Goal: Task Accomplishment & Management: Manage account settings

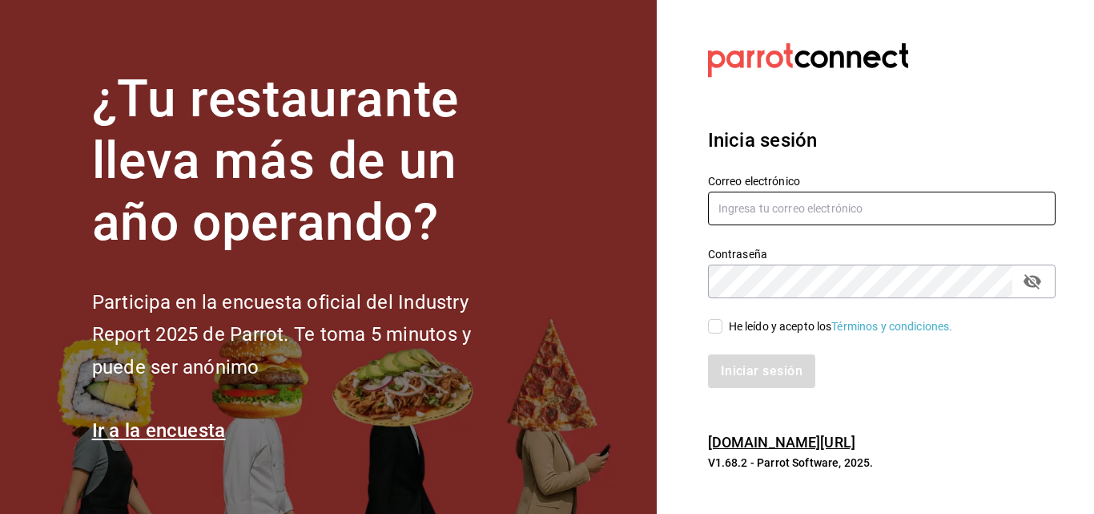
click at [872, 217] on input "text" at bounding box center [882, 208] width 348 height 34
type input "lariletayf@gmail.com"
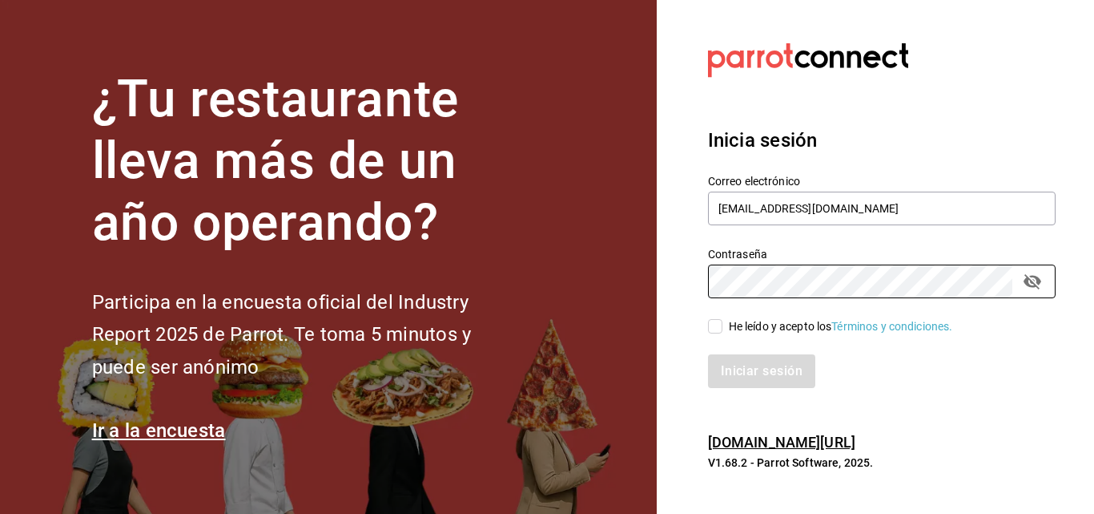
click at [711, 324] on input "He leído y acepto los Términos y condiciones." at bounding box center [715, 326] width 14 height 14
checkbox input "true"
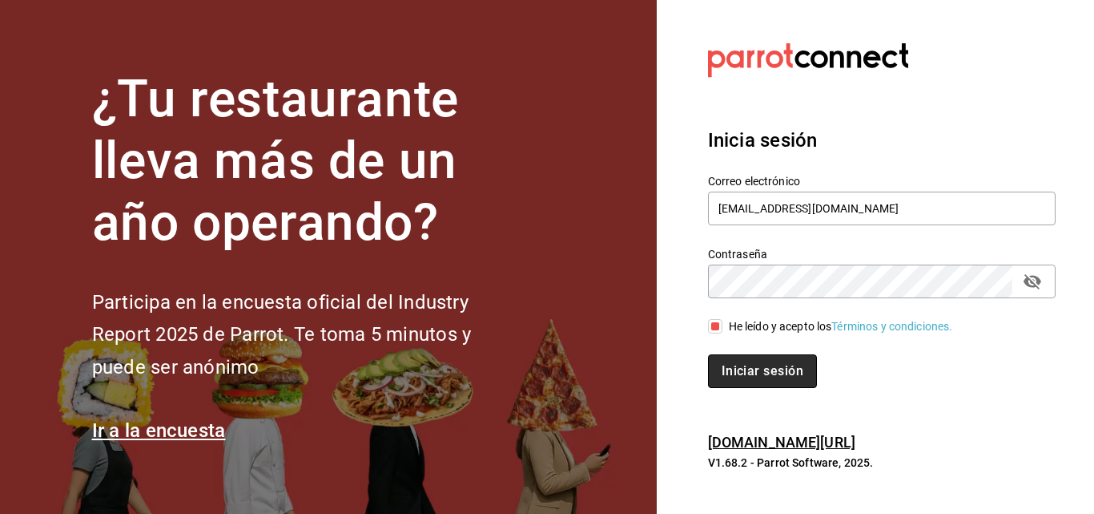
click at [724, 365] on button "Iniciar sesión" at bounding box center [762, 371] width 109 height 34
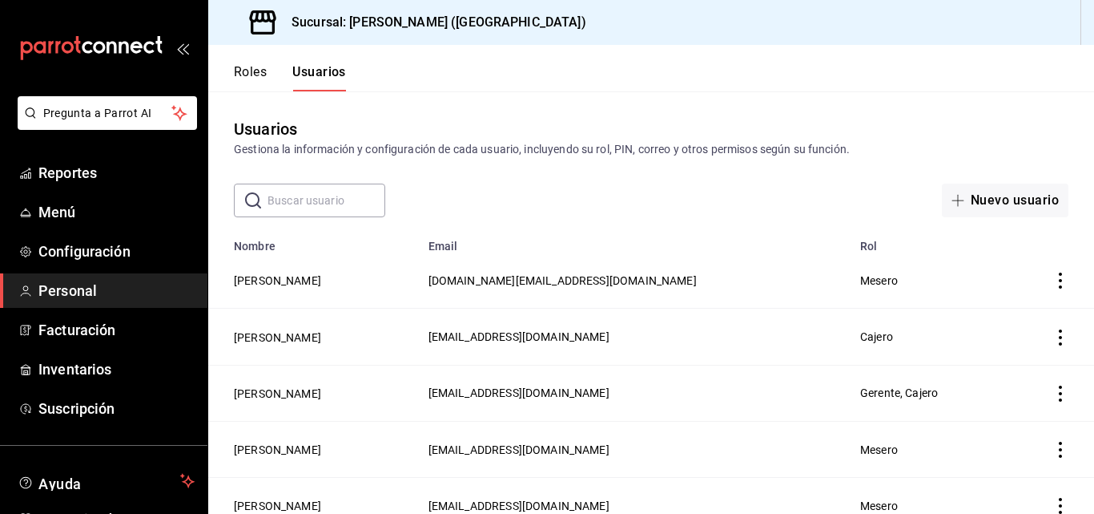
click at [76, 282] on span "Personal" at bounding box center [116, 291] width 156 height 22
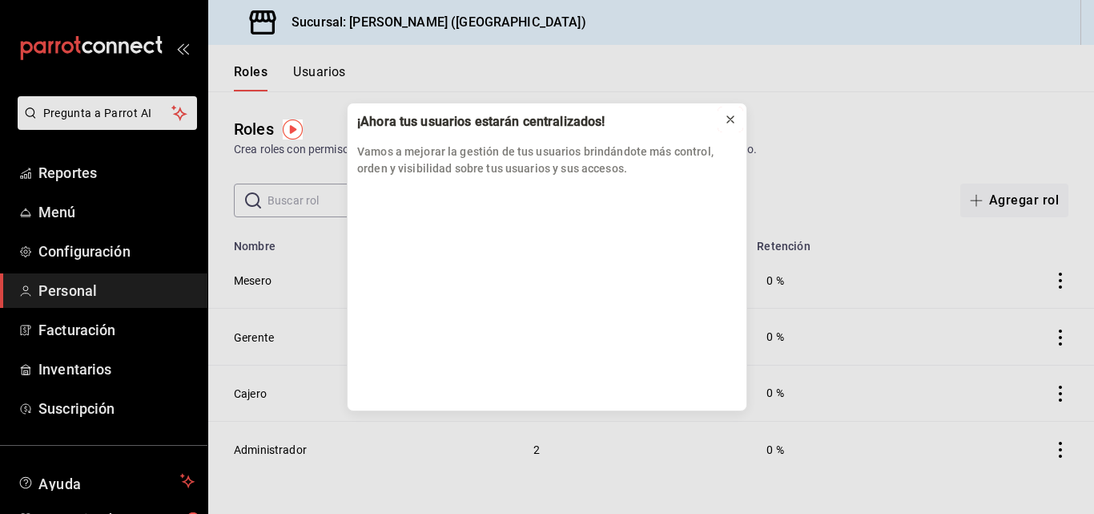
click at [733, 120] on icon at bounding box center [730, 119] width 13 height 13
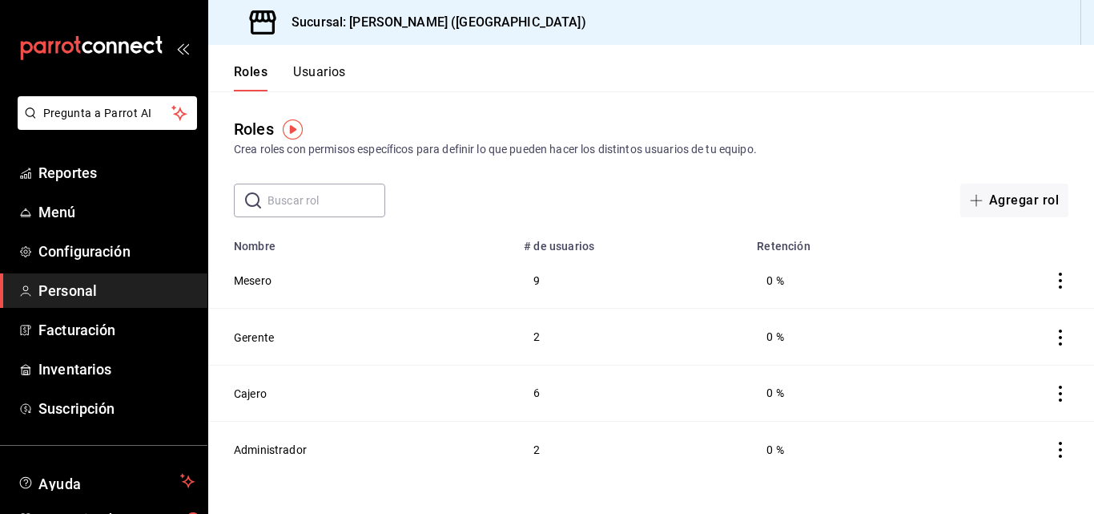
click at [337, 76] on button "Usuarios" at bounding box center [319, 77] width 53 height 27
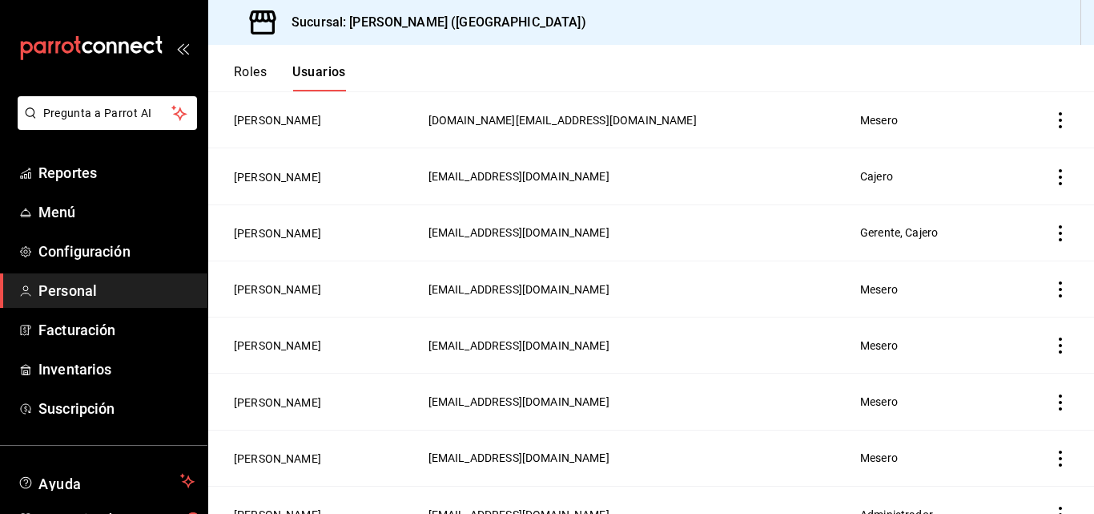
scroll to position [240, 0]
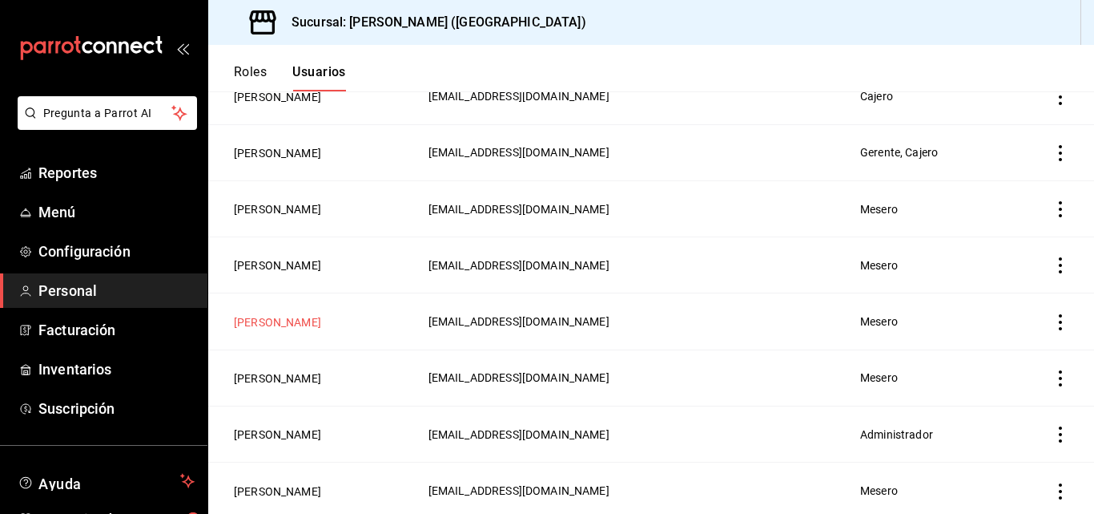
click at [293, 314] on button "Valeria Bruciaga" at bounding box center [277, 322] width 87 height 16
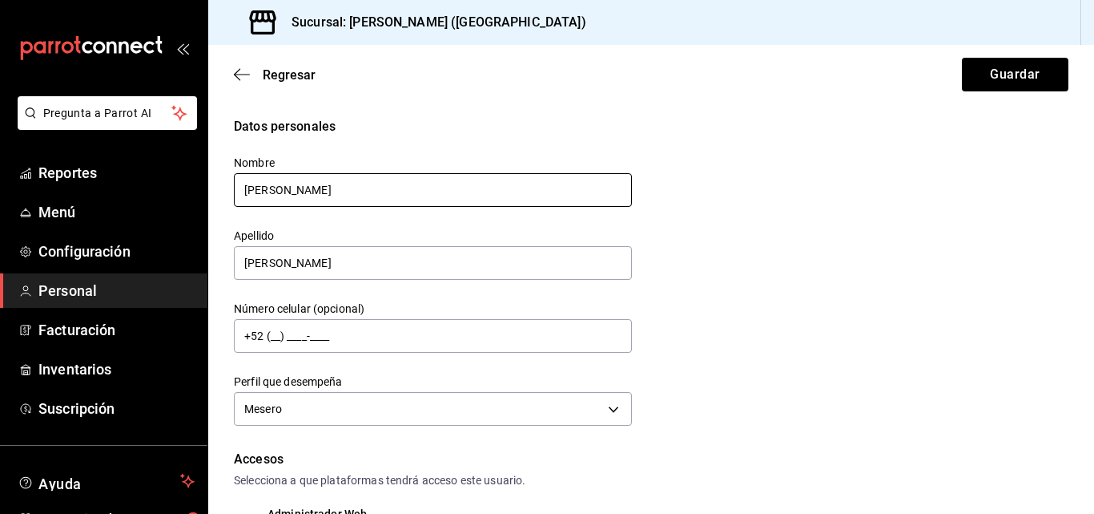
click at [302, 188] on input "Valeria" at bounding box center [433, 190] width 398 height 34
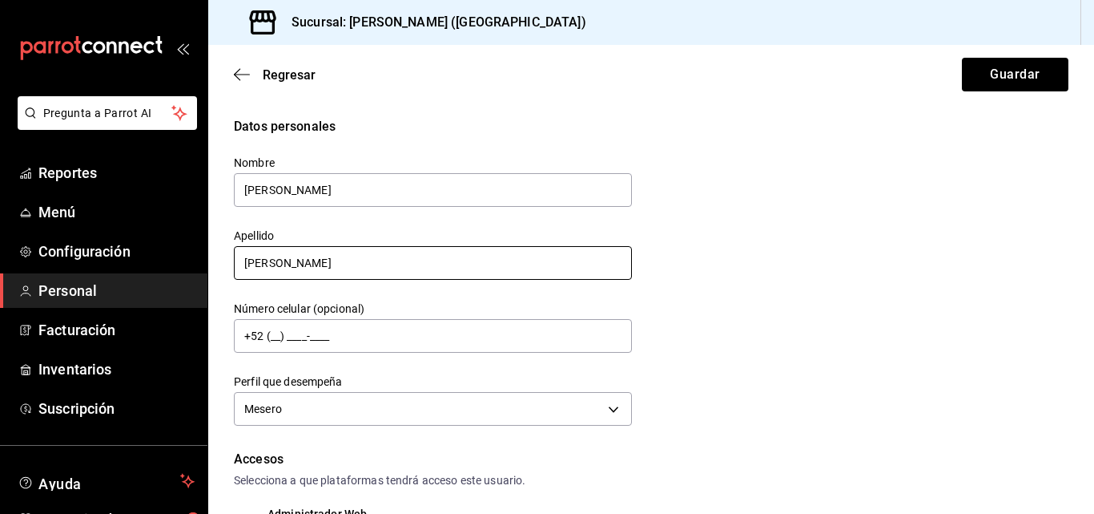
type input "Gerardo"
click at [293, 268] on input "Bruciaga" at bounding box center [433, 263] width 398 height 34
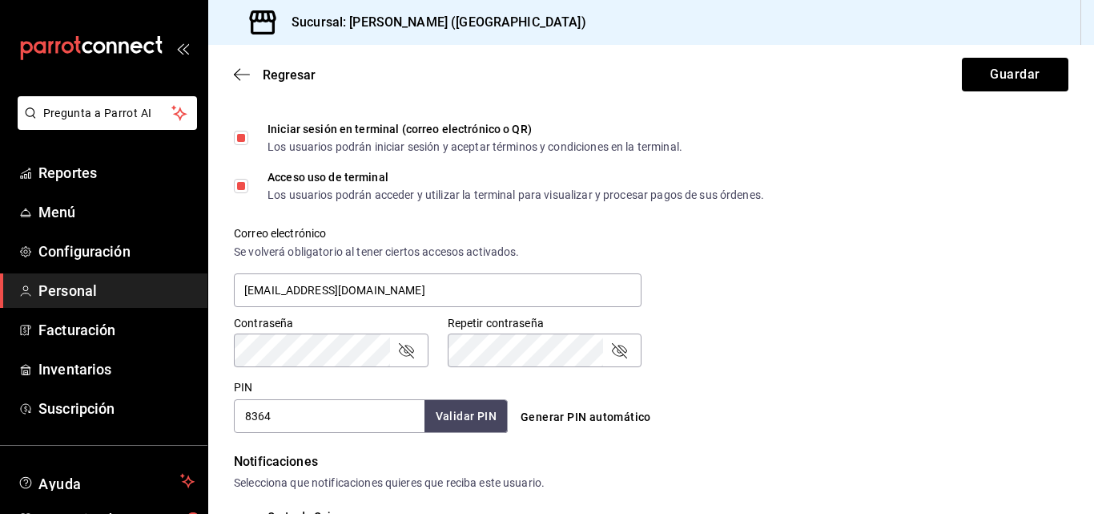
scroll to position [481, 0]
type input "Hernandez"
click at [324, 415] on input "8364" at bounding box center [329, 416] width 191 height 34
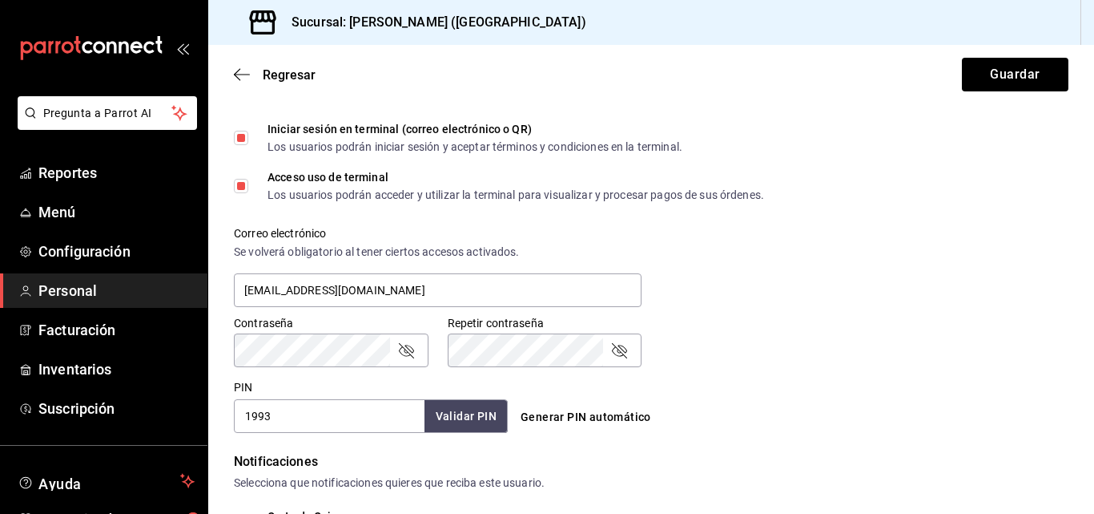
type input "1993"
click at [447, 404] on button "Validar PIN" at bounding box center [465, 416] width 85 height 34
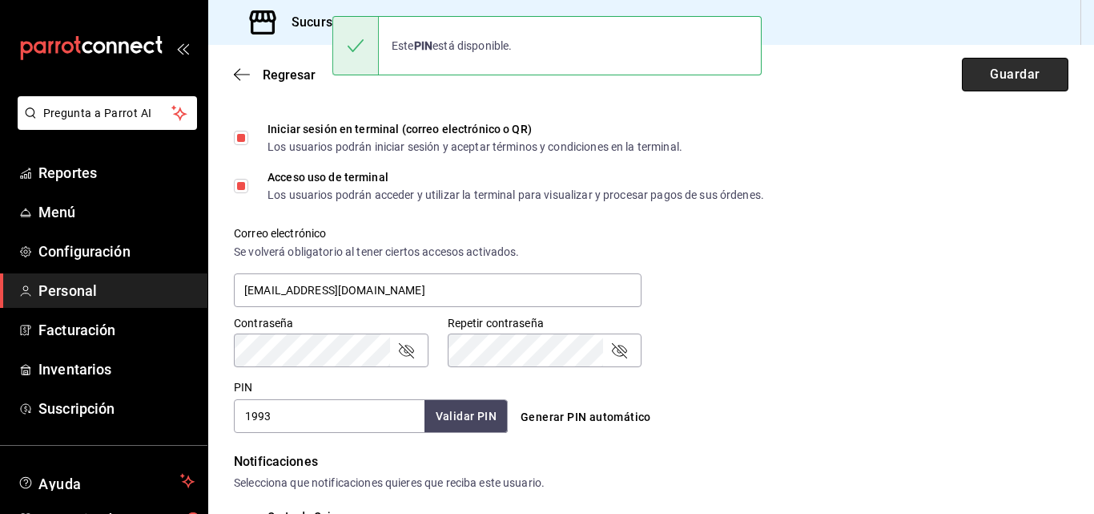
click at [1014, 75] on button "Guardar" at bounding box center [1015, 75] width 107 height 34
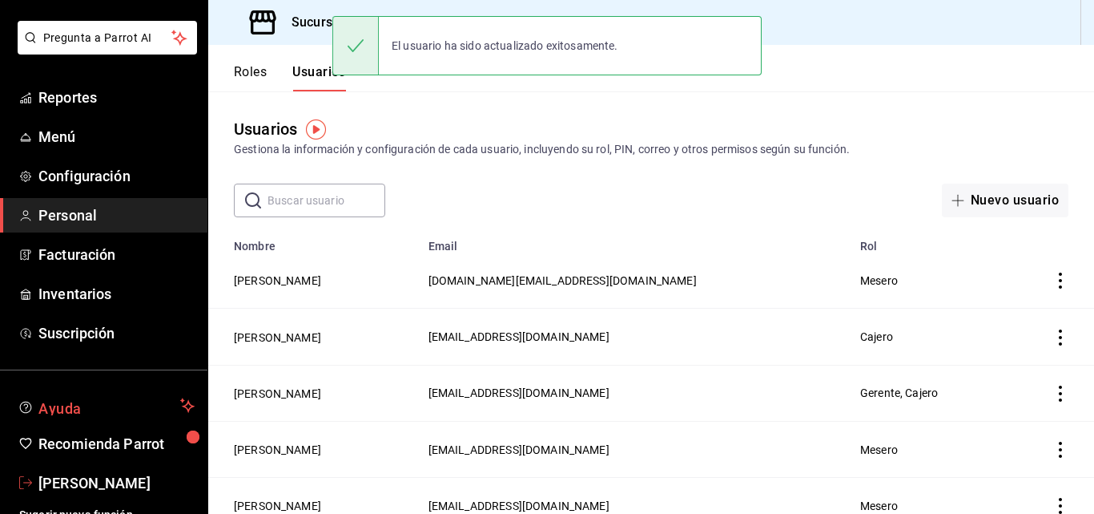
scroll to position [91, 0]
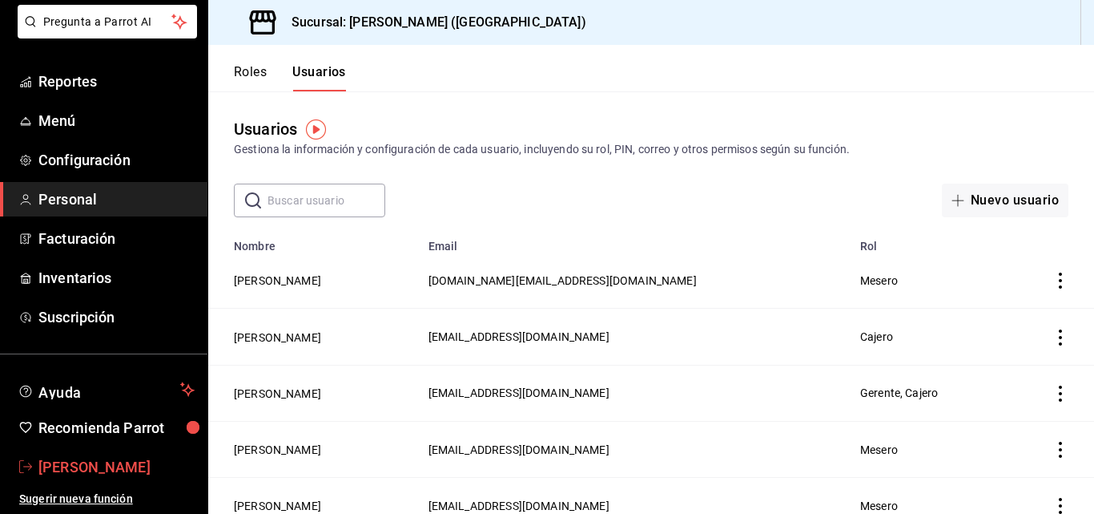
click at [86, 456] on span "Larisa Letayf" at bounding box center [116, 467] width 156 height 22
